Goal: Task Accomplishment & Management: Manage account settings

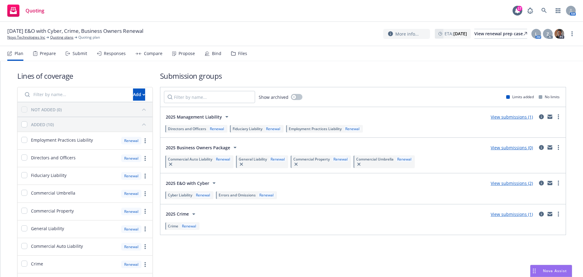
click at [80, 53] on div "Submit" at bounding box center [80, 53] width 15 height 5
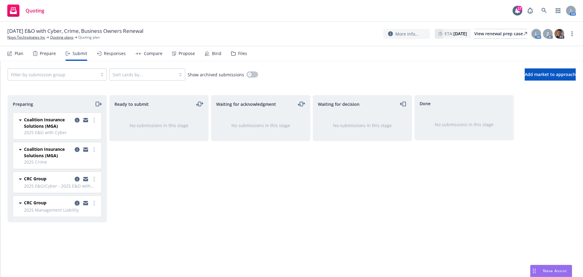
click at [77, 203] on icon "copy logging email" at bounding box center [77, 203] width 5 height 5
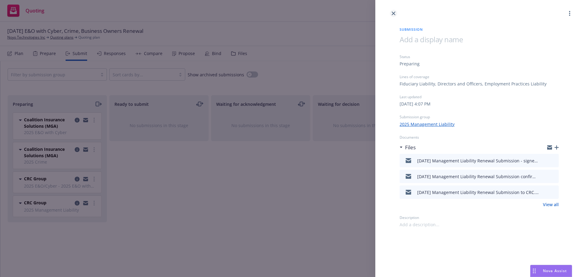
click at [392, 12] on icon "close" at bounding box center [394, 14] width 4 height 4
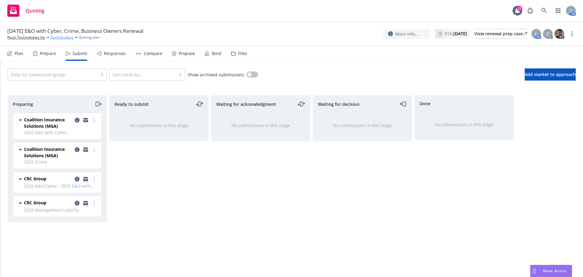
click at [62, 36] on link "Quoting plans" at bounding box center [61, 37] width 23 height 5
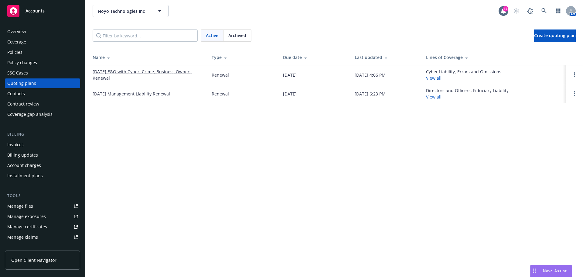
click at [123, 94] on link "[DATE] Management Liability Renewal" at bounding box center [131, 94] width 77 height 6
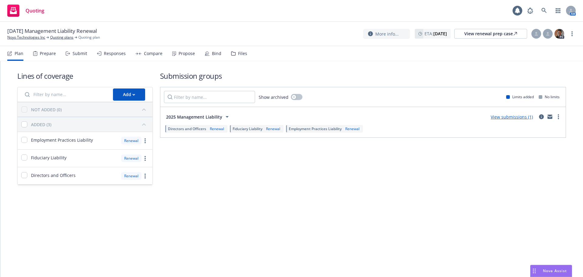
click at [82, 54] on div "Submit" at bounding box center [80, 53] width 15 height 5
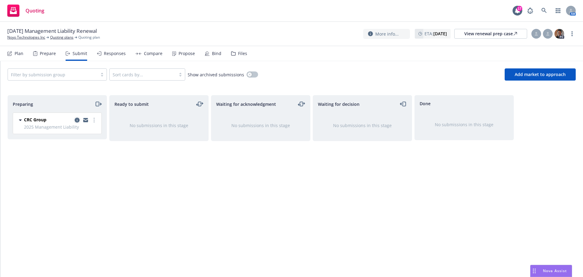
click at [77, 120] on icon "copy logging email" at bounding box center [77, 120] width 5 height 5
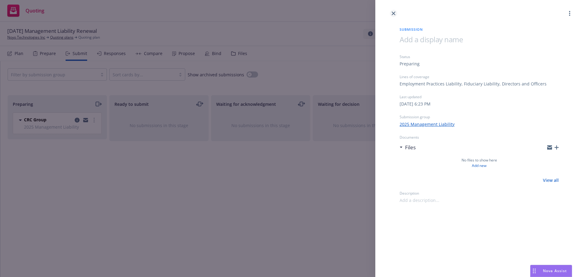
click at [393, 14] on icon "close" at bounding box center [394, 14] width 4 height 4
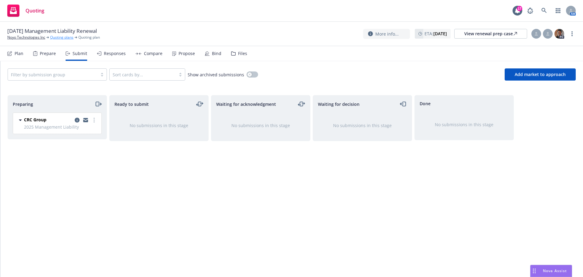
click at [61, 38] on link "Quoting plans" at bounding box center [61, 37] width 23 height 5
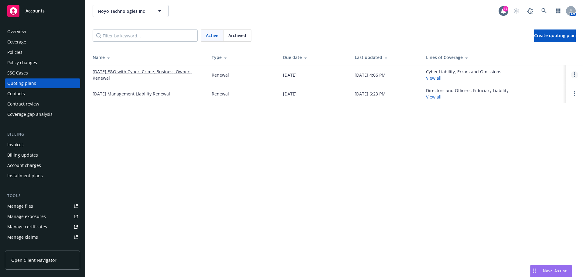
click at [575, 72] on link "Open options" at bounding box center [574, 74] width 7 height 7
click at [541, 46] on span "Rename" at bounding box center [532, 46] width 31 height 6
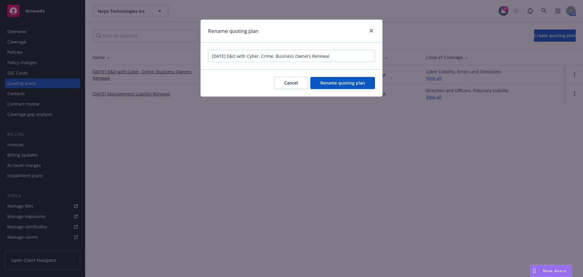
click at [265, 56] on input "[DATE] E&O with Cyber, Crime, Business Owners Renewal" at bounding box center [291, 56] width 167 height 12
type input "10/01/25 E&O with Cyber, Management Liability, Crime, Business Owners Renewal"
click at [341, 79] on button "Rename quoting plan" at bounding box center [342, 83] width 65 height 12
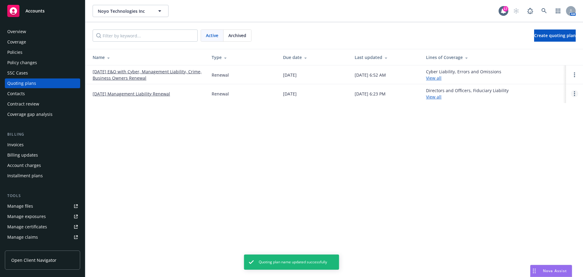
click at [575, 96] on link "Open options" at bounding box center [574, 93] width 7 height 7
click at [534, 89] on span "Archive" at bounding box center [532, 89] width 30 height 6
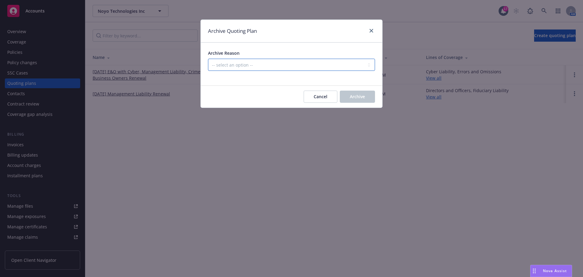
click at [226, 66] on select "-- select an option -- All policies in this renewal plan are auto-renewed Creat…" at bounding box center [291, 65] width 167 height 12
select select "ARCHIVED_CREATED_IN_ERROR"
click at [208, 59] on select "-- select an option -- All policies in this renewal plan are auto-renewed Creat…" at bounding box center [291, 65] width 167 height 12
click at [362, 96] on span "Archive" at bounding box center [357, 97] width 15 height 6
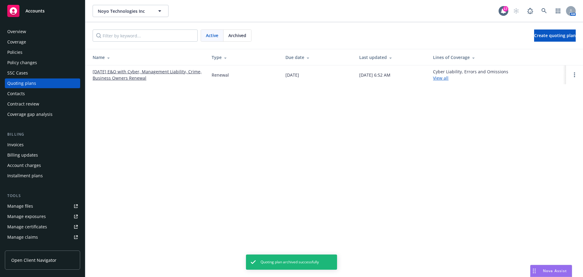
click at [143, 75] on link "10/01/25 E&O with Cyber, Management Liability, Crime, Business Owners Renewal" at bounding box center [147, 74] width 109 height 13
